Goal: Task Accomplishment & Management: Complete application form

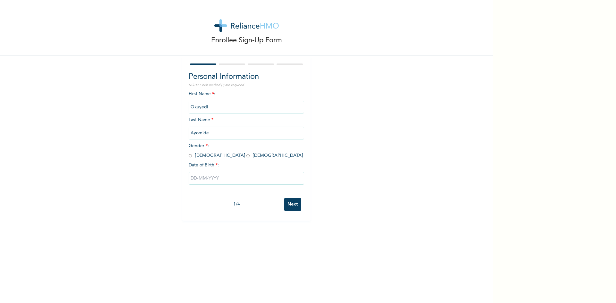
click at [189, 155] on input "radio" at bounding box center [190, 156] width 3 height 6
radio input "true"
click at [247, 181] on input "text" at bounding box center [246, 178] width 115 height 13
select select "9"
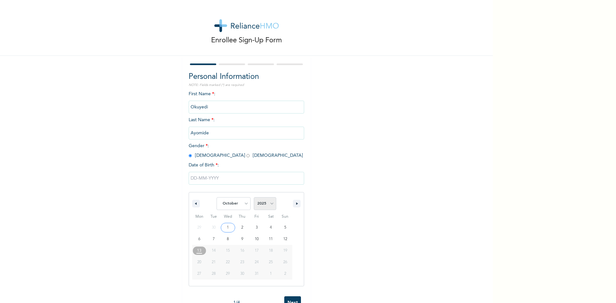
click at [268, 201] on select "2025 2024 2023 2022 2021 2020 2019 2018 2017 2016 2015 2014 2013 2012 2011 2010…" at bounding box center [265, 203] width 22 height 13
select select "1999"
click at [254, 197] on select "2025 2024 2023 2022 2021 2020 2019 2018 2017 2016 2015 2014 2013 2012 2011 2010…" at bounding box center [265, 203] width 22 height 13
type input "[DATE]"
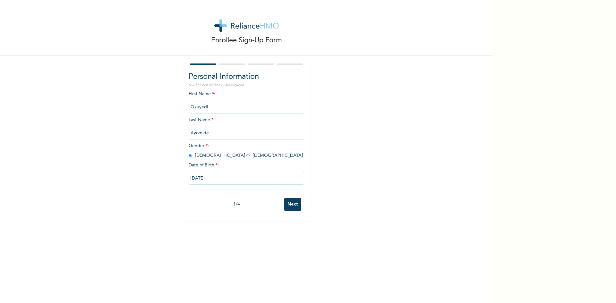
click at [290, 204] on input "Next" at bounding box center [292, 204] width 17 height 13
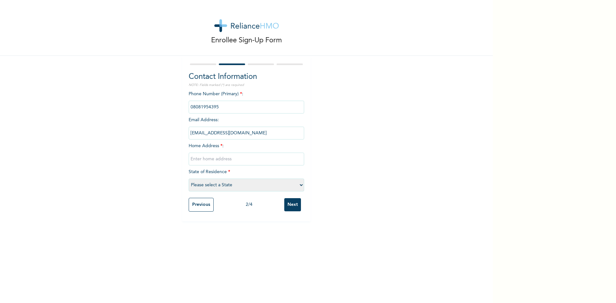
click at [222, 160] on input "text" at bounding box center [246, 159] width 115 height 13
type input "[STREET_ADDRESS]"
click at [238, 184] on select "Please select a State [PERSON_NAME] (FCT) [PERSON_NAME] Ibom [GEOGRAPHIC_DATA] …" at bounding box center [246, 185] width 115 height 13
select select "25"
click at [189, 179] on select "Please select a State [PERSON_NAME] (FCT) [PERSON_NAME] Ibom [GEOGRAPHIC_DATA] …" at bounding box center [246, 185] width 115 height 13
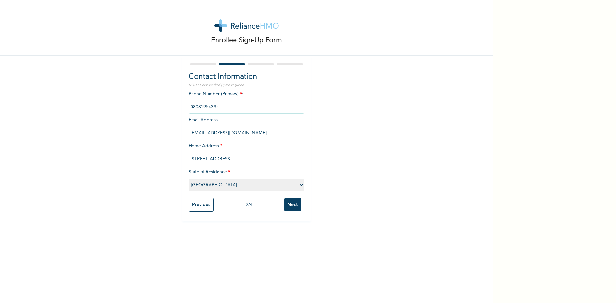
click at [293, 206] on input "Next" at bounding box center [292, 204] width 17 height 13
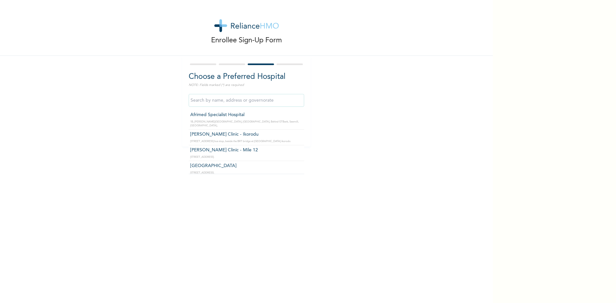
click at [244, 105] on input "text" at bounding box center [246, 100] width 115 height 13
click at [253, 103] on input "text" at bounding box center [246, 100] width 115 height 13
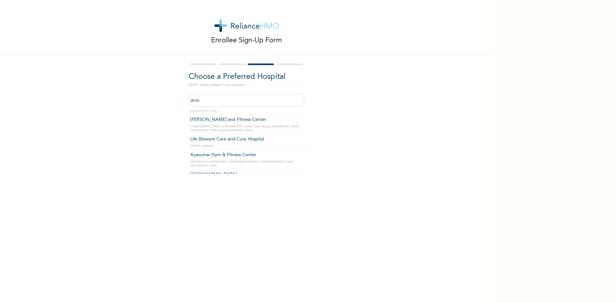
scroll to position [0, 0]
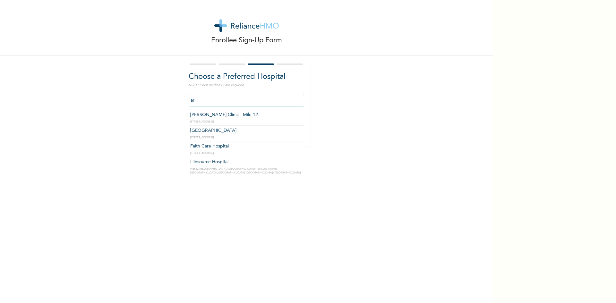
type input "a"
click at [241, 102] on input "[GEOGRAPHIC_DATA]" at bounding box center [246, 100] width 115 height 13
type input "[GEOGRAPHIC_DATA]"
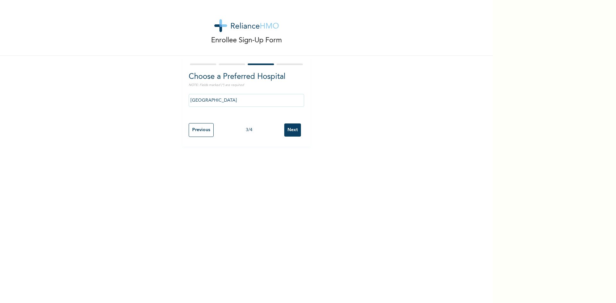
click at [234, 105] on input "[GEOGRAPHIC_DATA]" at bounding box center [246, 100] width 115 height 13
click at [286, 125] on input "Next" at bounding box center [292, 129] width 17 height 13
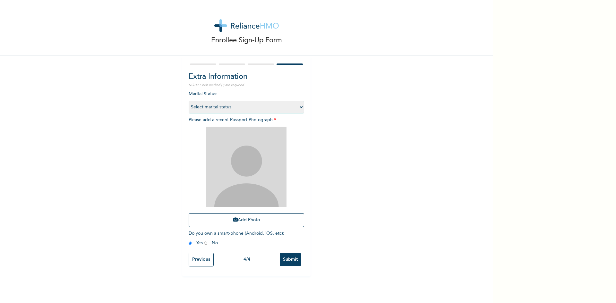
click at [237, 105] on select "Select marital status [DEMOGRAPHIC_DATA] Married [DEMOGRAPHIC_DATA] Widow/[DEMO…" at bounding box center [246, 107] width 115 height 13
select select "1"
click at [189, 101] on select "Select marital status [DEMOGRAPHIC_DATA] Married [DEMOGRAPHIC_DATA] Widow/[DEMO…" at bounding box center [246, 107] width 115 height 13
click at [271, 188] on img at bounding box center [246, 167] width 80 height 80
click at [253, 215] on button "Add Photo" at bounding box center [246, 220] width 115 height 14
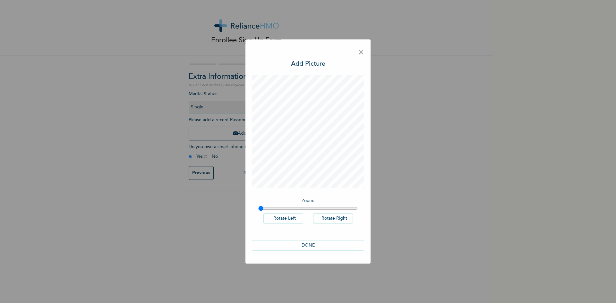
click at [309, 243] on button "DONE" at bounding box center [308, 245] width 112 height 11
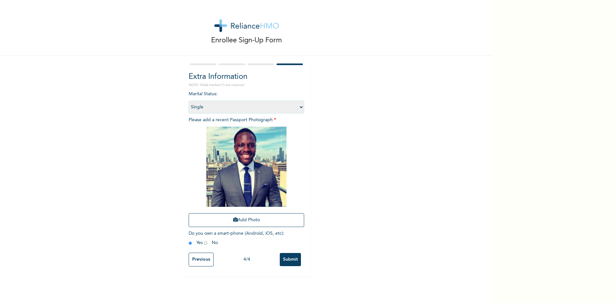
click at [289, 260] on input "Submit" at bounding box center [290, 259] width 21 height 13
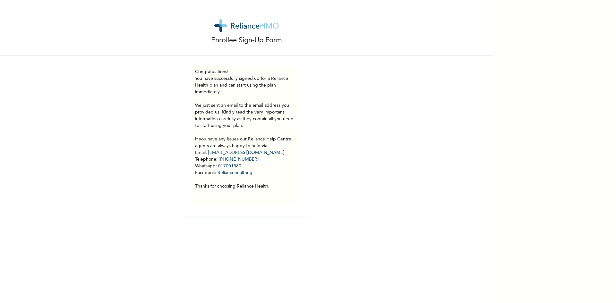
click at [257, 25] on img at bounding box center [246, 25] width 64 height 13
